Goal: Task Accomplishment & Management: Manage account settings

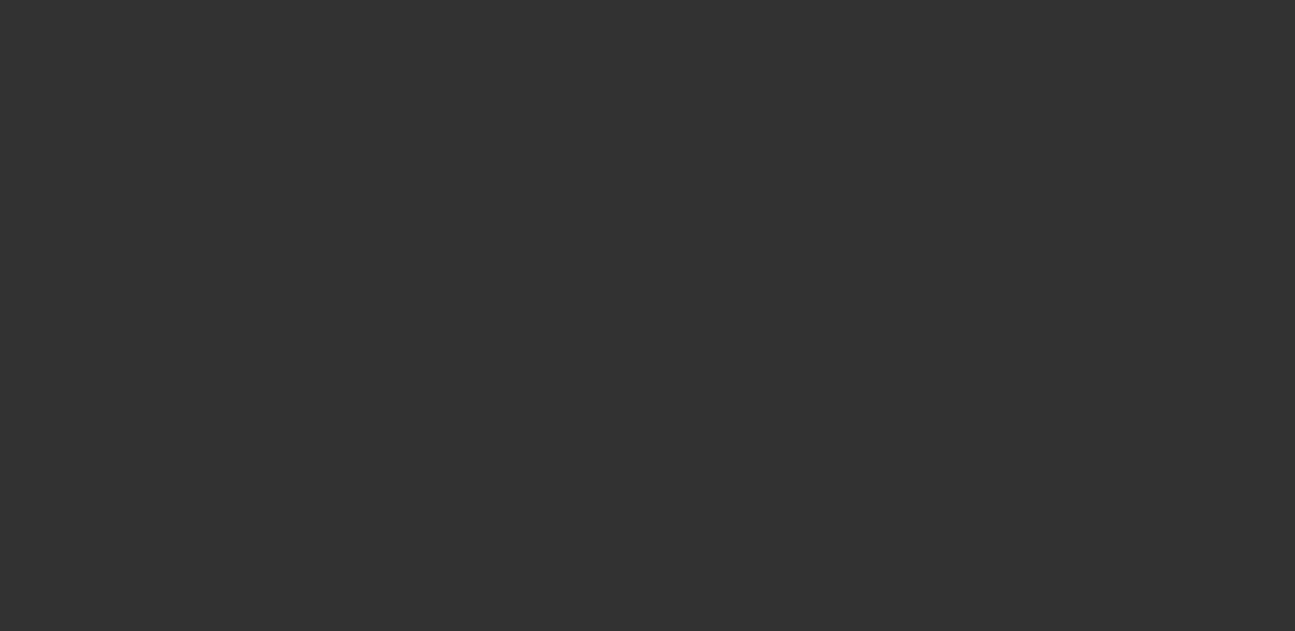
select select "4"
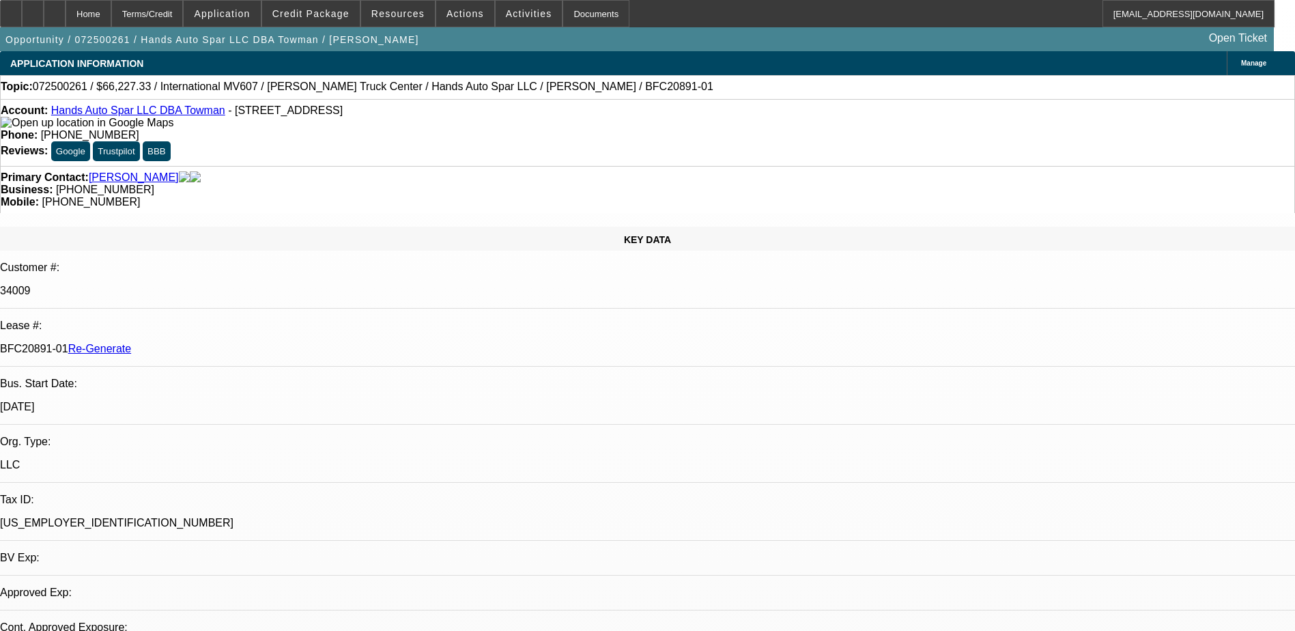
select select "0.15"
select select "2"
select select "0"
select select "1"
select select "2"
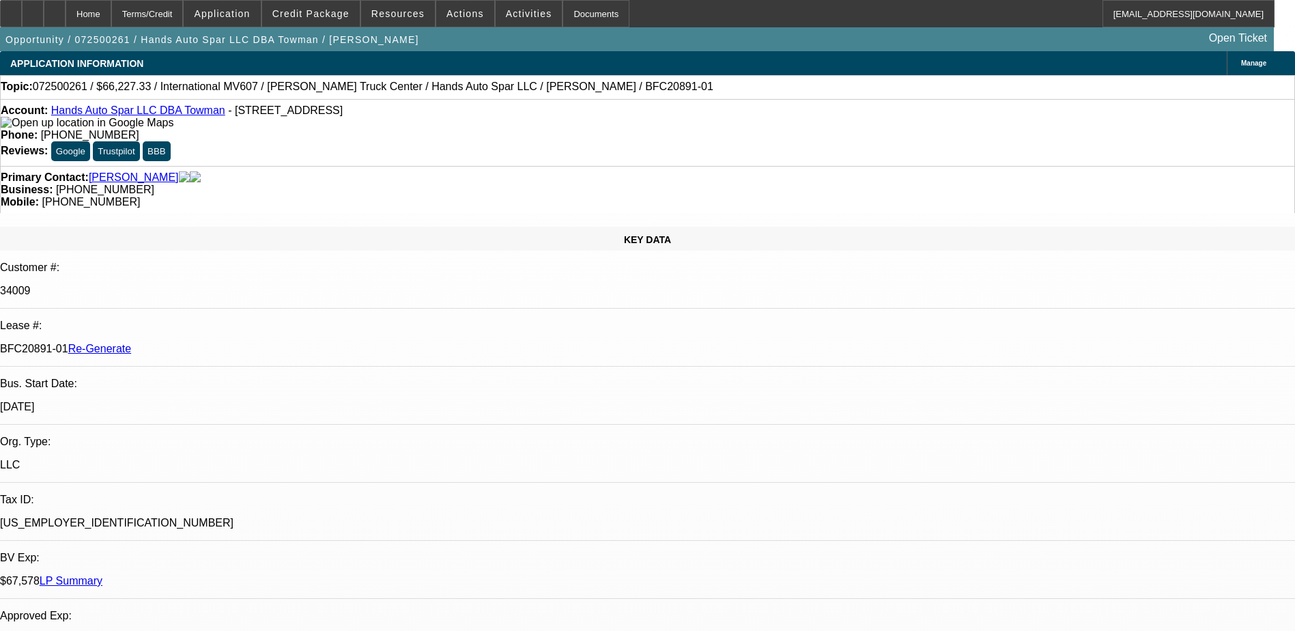
select select "6"
click at [569, 10] on div "Documents" at bounding box center [596, 13] width 67 height 27
click at [448, 12] on span "Actions" at bounding box center [465, 13] width 38 height 11
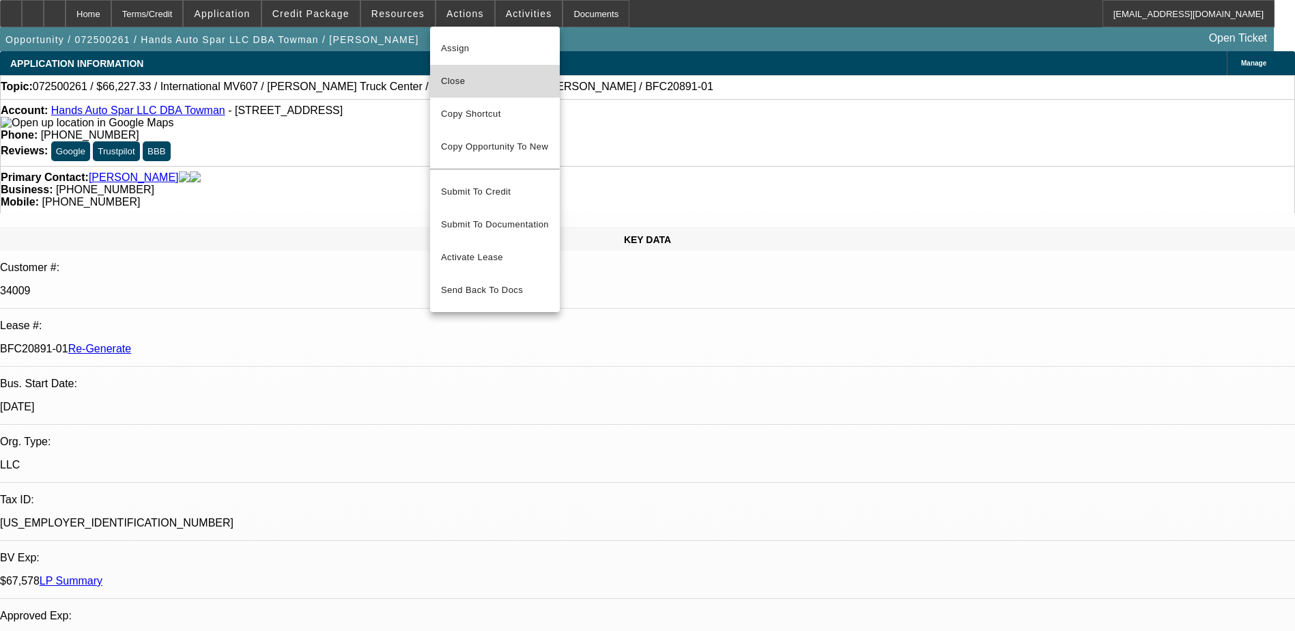
click at [468, 78] on span "Close" at bounding box center [495, 81] width 108 height 16
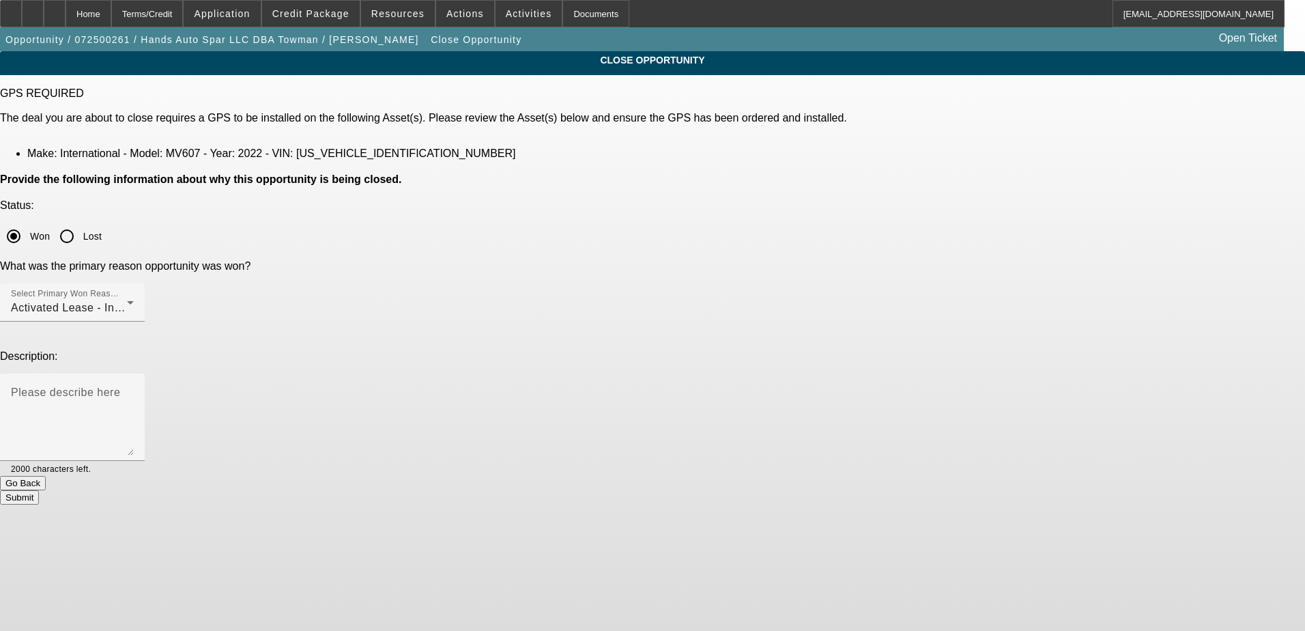
click at [39, 490] on button "Submit" at bounding box center [19, 497] width 39 height 14
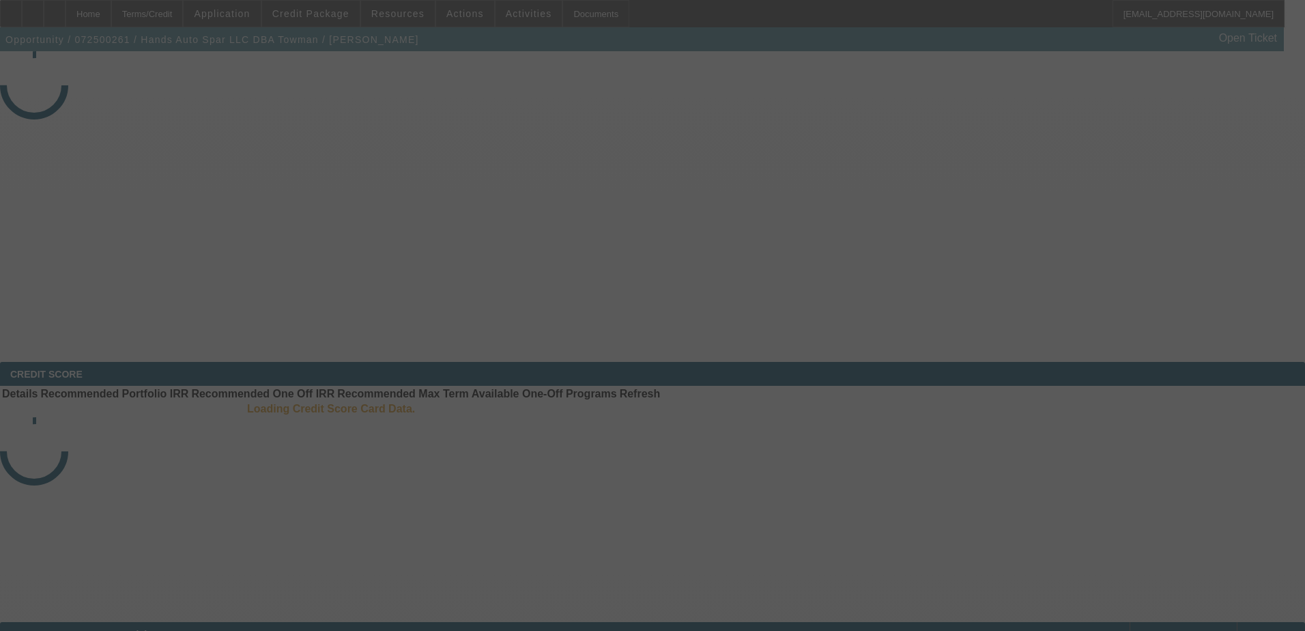
select select "4"
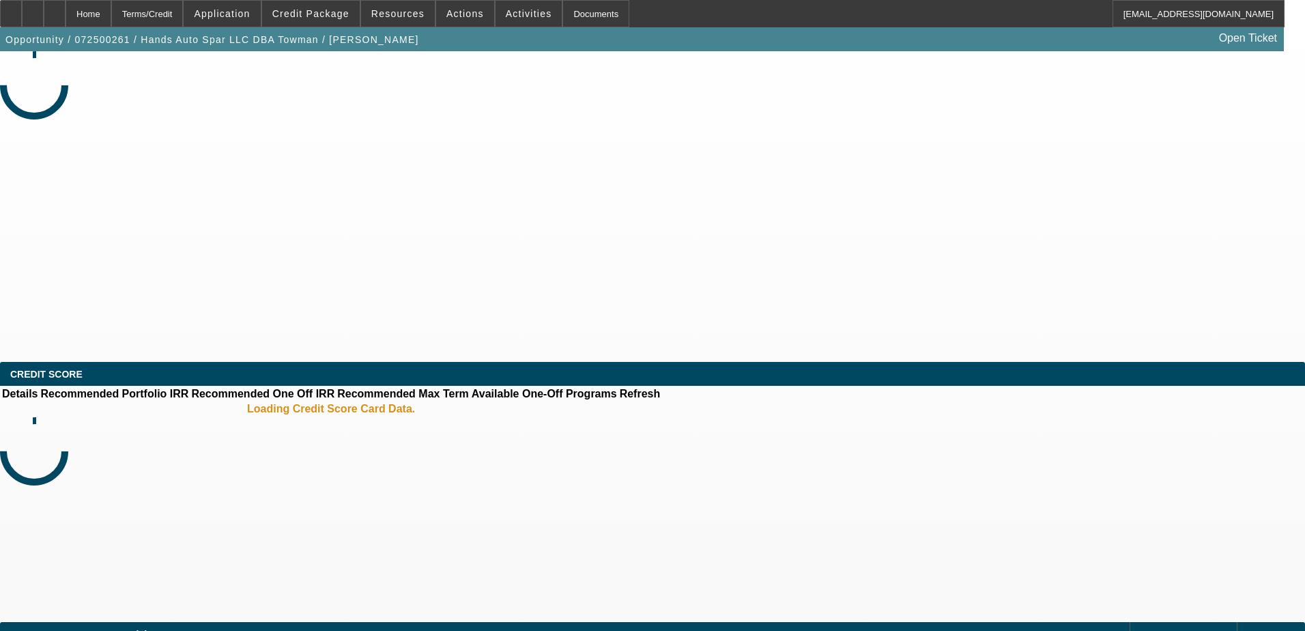
select select "0.15"
select select "2"
select select "0"
select select "6"
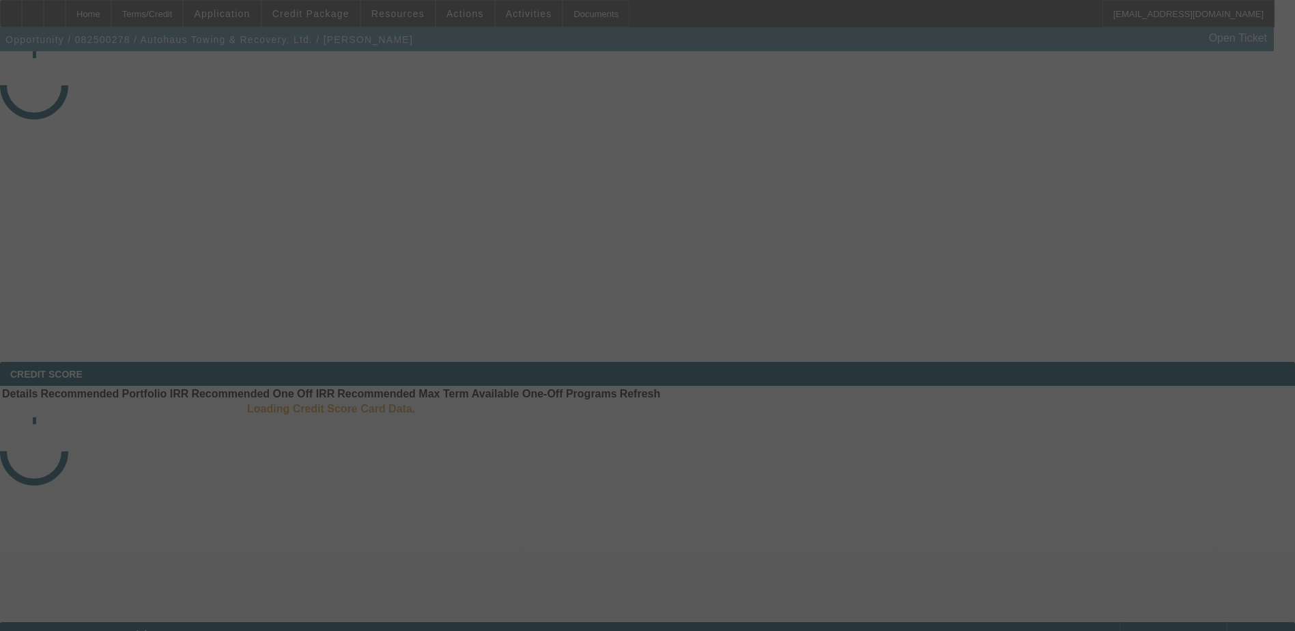
select select "3"
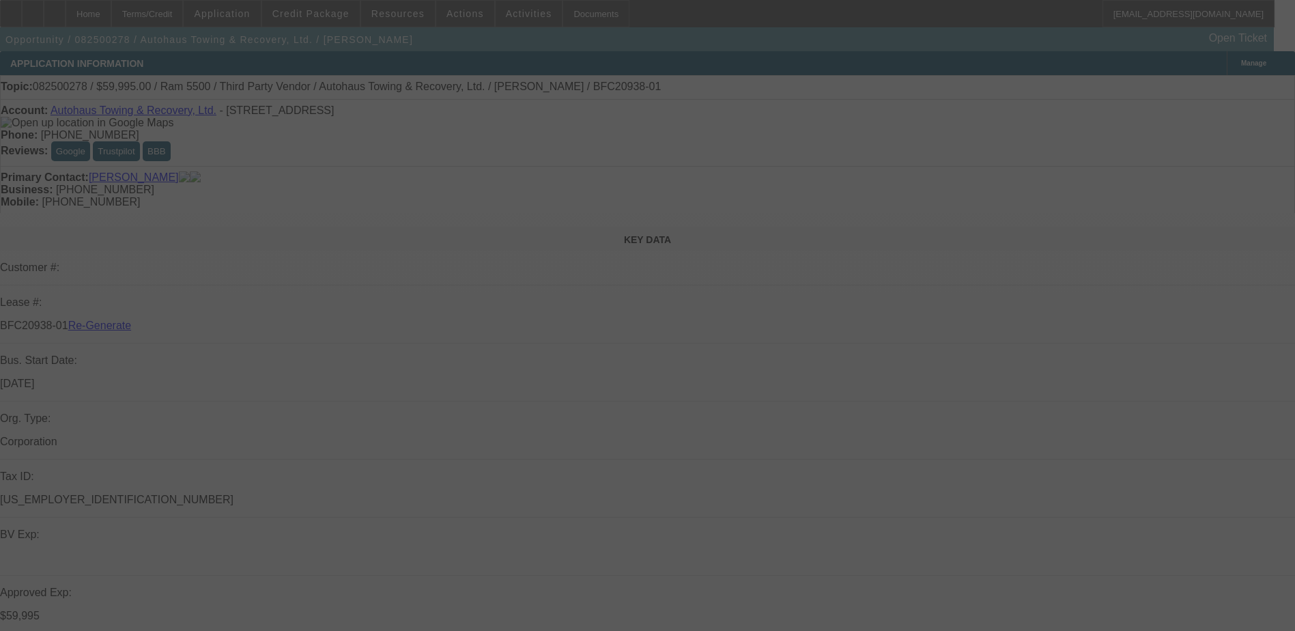
select select "0"
select select "2"
select select "0"
select select "6"
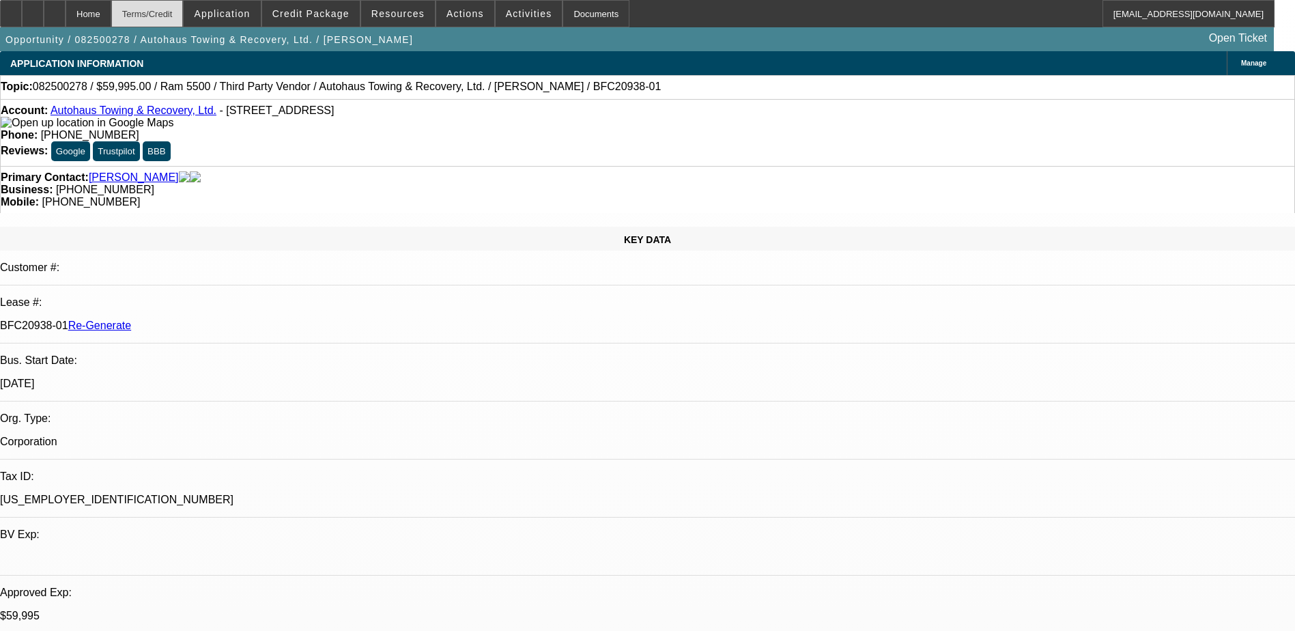
click at [184, 10] on div "Terms/Credit" at bounding box center [147, 13] width 72 height 27
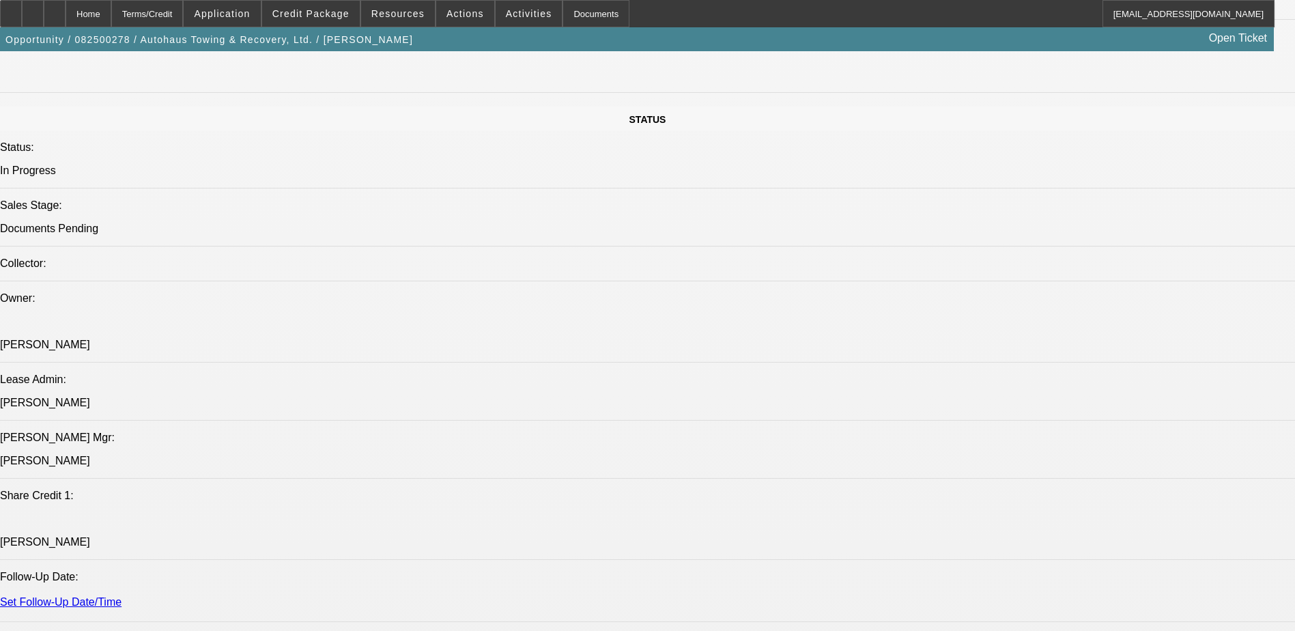
scroll to position [1434, 0]
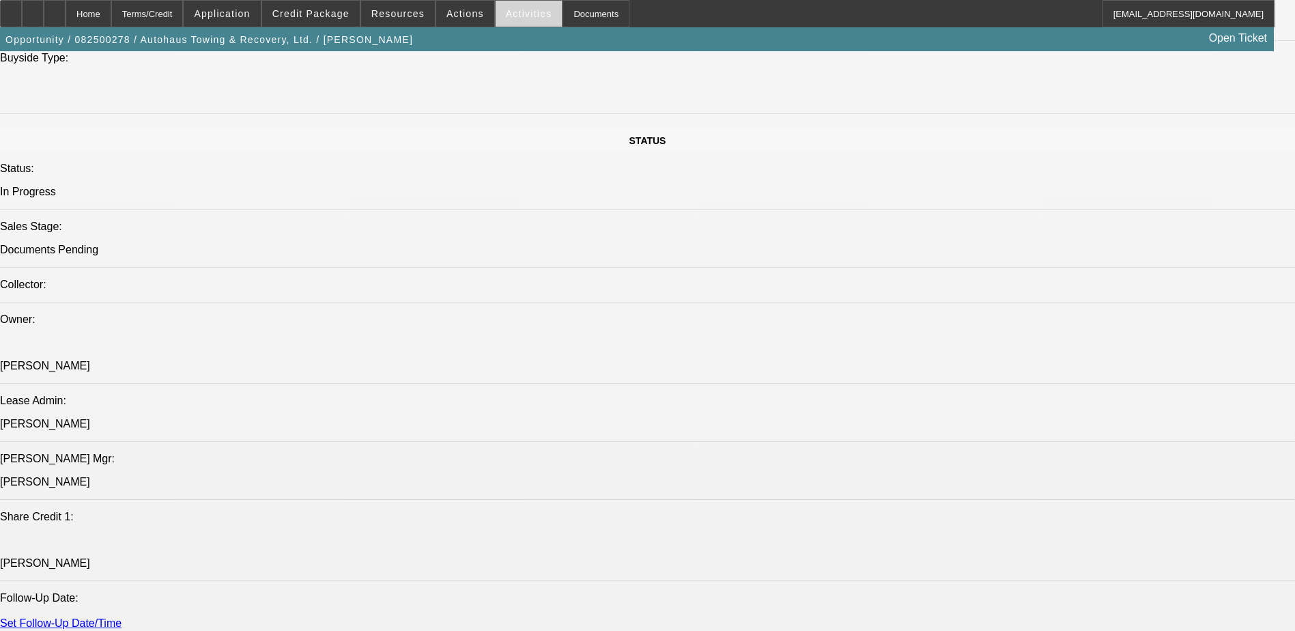
click at [517, 10] on span "Activities" at bounding box center [529, 13] width 46 height 11
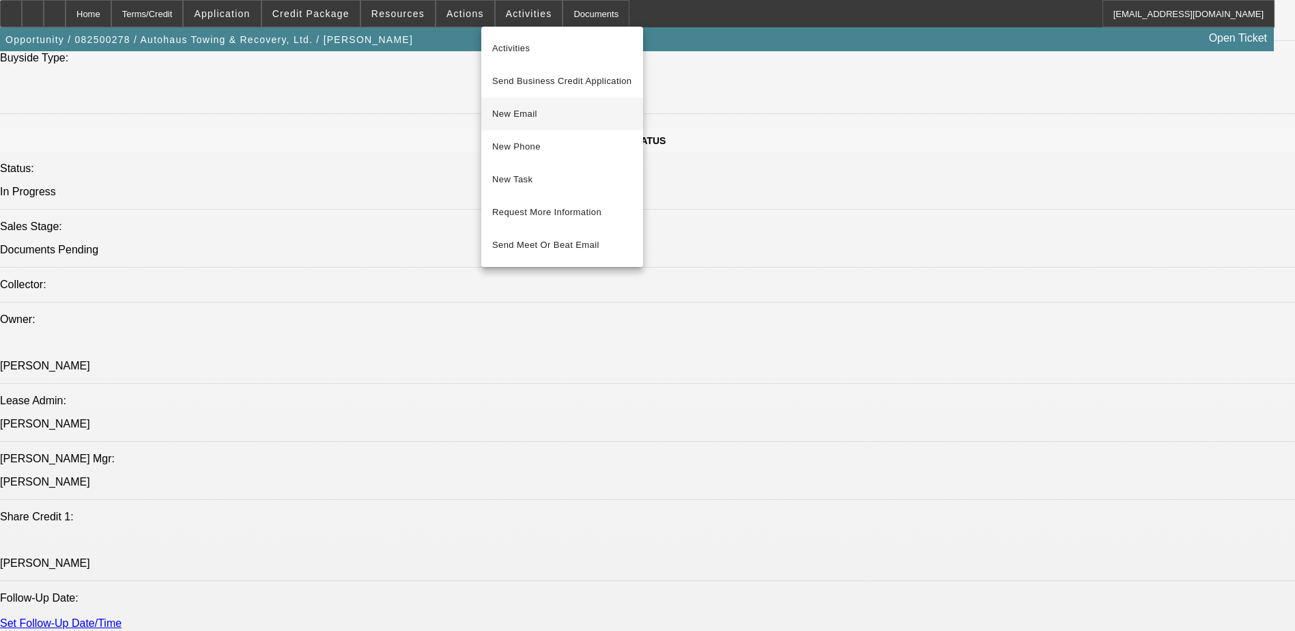
click at [529, 111] on span "New Email" at bounding box center [562, 114] width 140 height 16
